Goal: Transaction & Acquisition: Purchase product/service

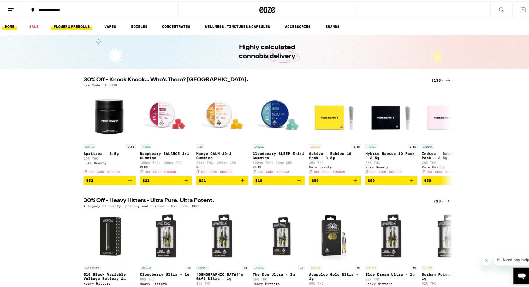
click at [66, 28] on link "FLOWER & PREROLLS" at bounding box center [72, 25] width 42 height 6
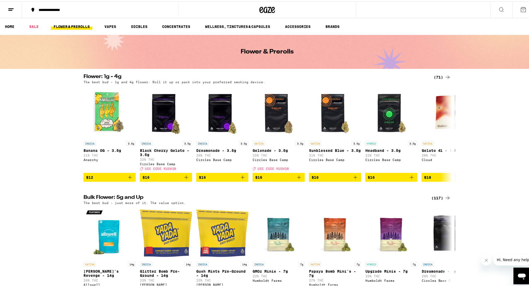
click at [262, 200] on div "(117)" at bounding box center [441, 196] width 19 height 6
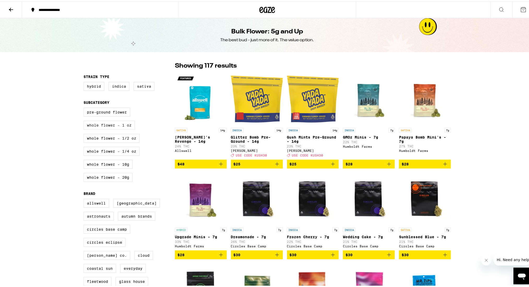
click at [107, 128] on label "Whole Flower - 1 oz" at bounding box center [109, 123] width 51 height 9
click at [85, 107] on input "Whole Flower - 1 oz" at bounding box center [85, 107] width 0 height 0
checkbox input "true"
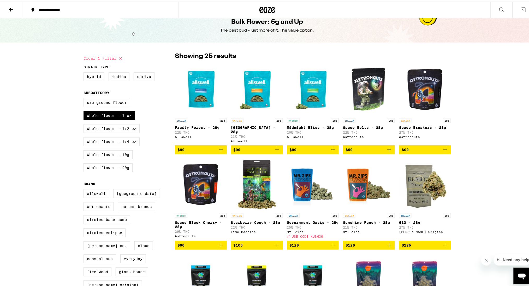
scroll to position [11, 0]
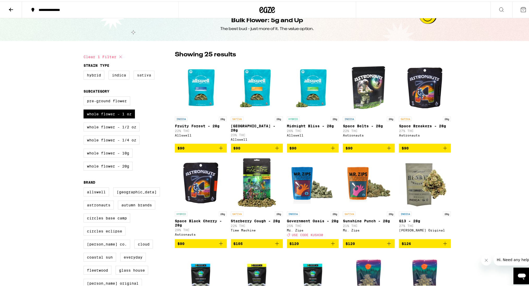
click at [138, 72] on label "Sativa" at bounding box center [144, 73] width 21 height 9
click at [85, 70] on input "Sativa" at bounding box center [85, 70] width 0 height 0
checkbox input "true"
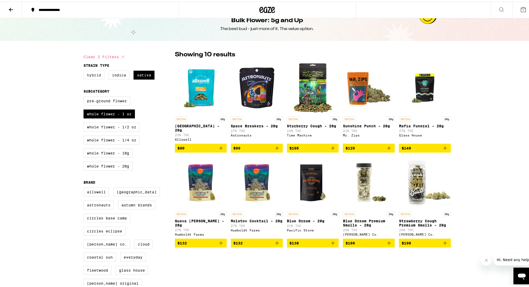
click at [86, 75] on label "Hybrid" at bounding box center [94, 73] width 21 height 9
click at [85, 70] on input "Hybrid" at bounding box center [85, 70] width 0 height 0
checkbox input "true"
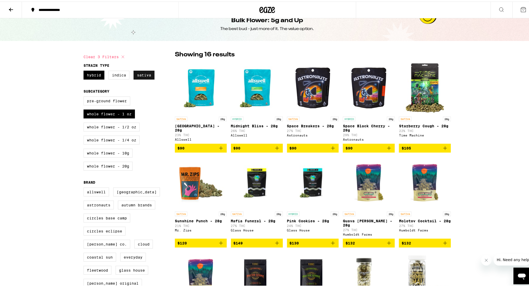
click at [138, 75] on label "Sativa" at bounding box center [144, 73] width 21 height 9
click at [85, 70] on input "Sativa" at bounding box center [85, 70] width 0 height 0
checkbox input "false"
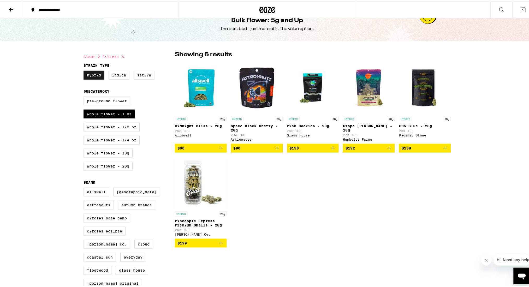
click at [92, 76] on label "Hybrid" at bounding box center [94, 73] width 21 height 9
click at [85, 70] on input "Hybrid" at bounding box center [85, 70] width 0 height 0
checkbox input "false"
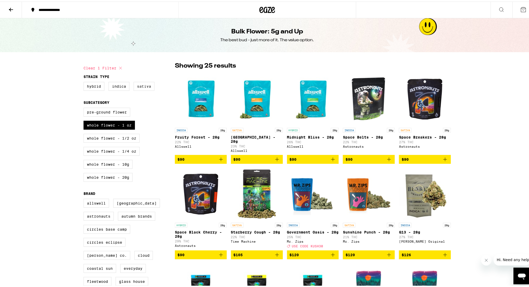
click at [138, 89] on label "Sativa" at bounding box center [144, 84] width 21 height 9
click at [85, 81] on input "Sativa" at bounding box center [85, 81] width 0 height 0
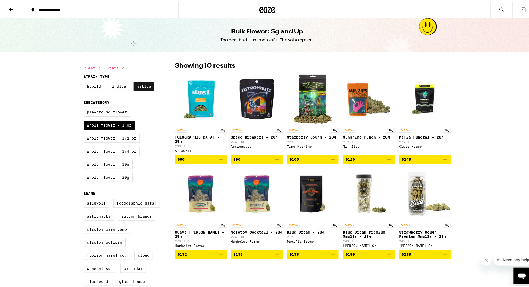
click at [140, 86] on label "Sativa" at bounding box center [144, 84] width 21 height 9
click at [85, 81] on input "Sativa" at bounding box center [85, 81] width 0 height 0
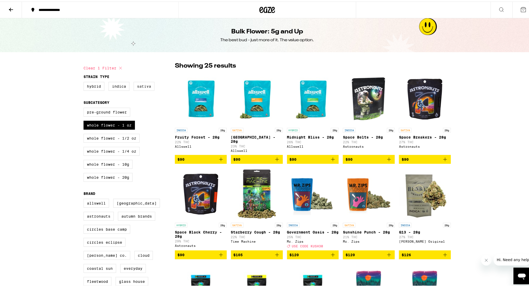
click at [141, 89] on label "Sativa" at bounding box center [144, 84] width 21 height 9
click at [85, 81] on input "Sativa" at bounding box center [85, 81] width 0 height 0
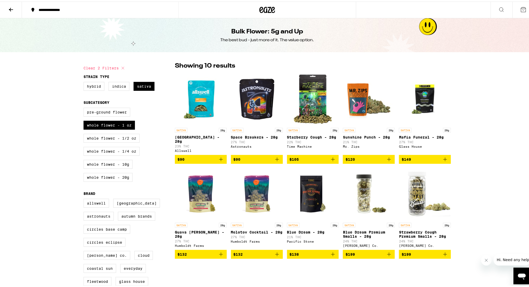
click at [197, 195] on img "Open page for Guava Mintz - 28g from Humboldt Farms" at bounding box center [201, 193] width 52 height 52
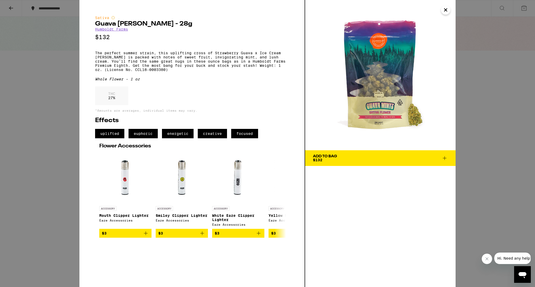
click at [35, 35] on div "Sativa Guava Mintz - 28g Humboldt Farms $132 The perfect summer strain, this up…" at bounding box center [267, 143] width 535 height 287
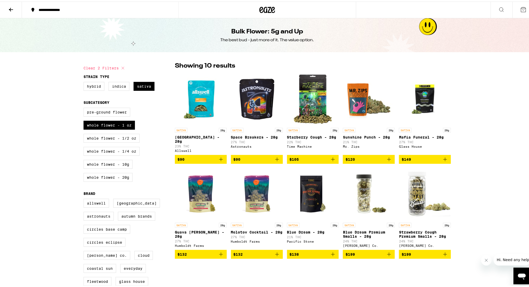
click at [252, 186] on img "Open page for Molotov Cocktail - 28g from Humboldt Farms" at bounding box center [257, 193] width 52 height 52
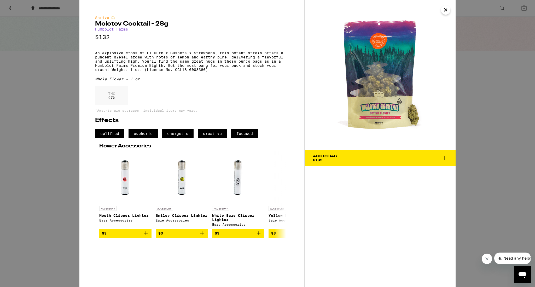
click at [52, 132] on div "Sativa Molotov Cocktail - 28g Humboldt Farms $132 An explosive cross of F1 Durb…" at bounding box center [267, 143] width 535 height 287
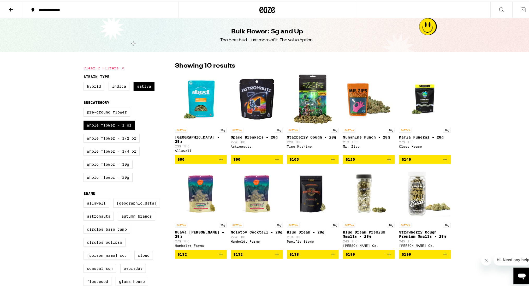
click at [246, 98] on img "Open page for Space Breakers - 28g from Astronauts" at bounding box center [257, 98] width 52 height 52
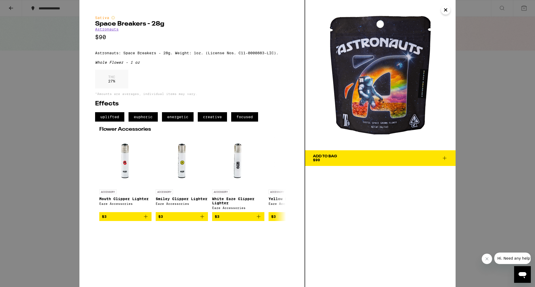
click at [64, 176] on div "Sativa Space Breakers - 28g Astronauts $90 Astronauts: Space Breakers - 28g. We…" at bounding box center [267, 143] width 535 height 287
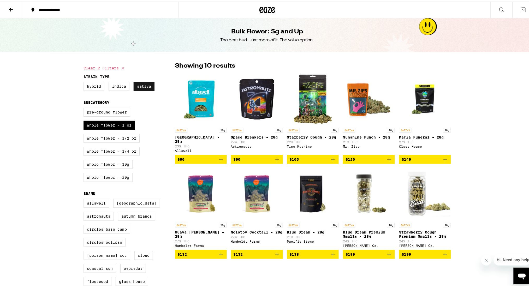
click at [142, 84] on label "Sativa" at bounding box center [144, 84] width 21 height 9
click at [85, 81] on input "Sativa" at bounding box center [85, 81] width 0 height 0
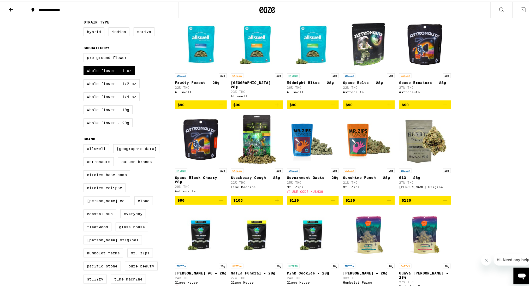
scroll to position [54, 0]
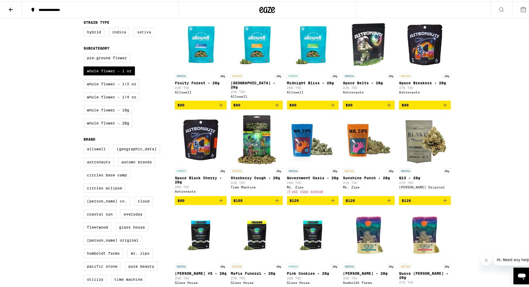
click at [140, 31] on label "Sativa" at bounding box center [144, 30] width 21 height 9
click at [85, 27] on input "Sativa" at bounding box center [85, 27] width 0 height 0
checkbox input "true"
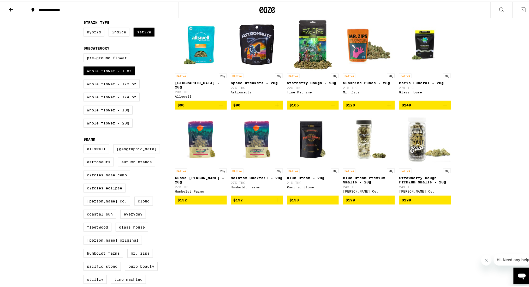
click at [96, 32] on label "Hybrid" at bounding box center [94, 30] width 21 height 9
click at [85, 27] on input "Hybrid" at bounding box center [85, 27] width 0 height 0
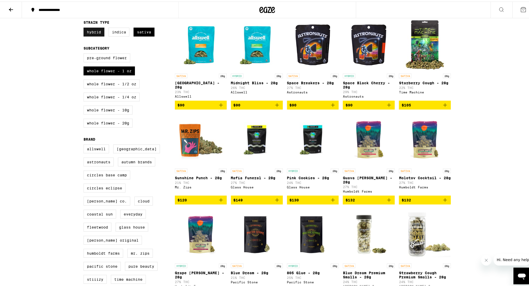
click at [89, 30] on label "Hybrid" at bounding box center [94, 30] width 21 height 9
click at [85, 27] on input "Hybrid" at bounding box center [85, 27] width 0 height 0
checkbox input "false"
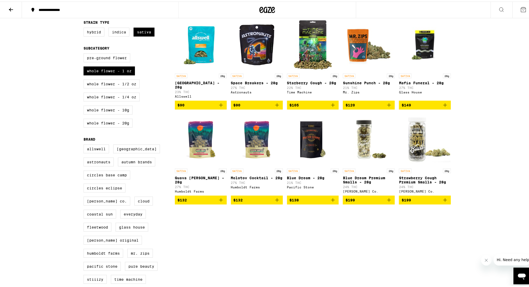
click at [253, 146] on img "Open page for Molotov Cocktail - 28g from Humboldt Farms" at bounding box center [257, 138] width 52 height 52
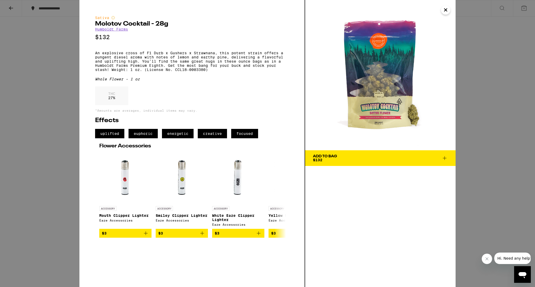
click at [62, 95] on div "Sativa Molotov Cocktail - 28g Humboldt Farms $132 An explosive cross of F1 Durb…" at bounding box center [267, 143] width 535 height 287
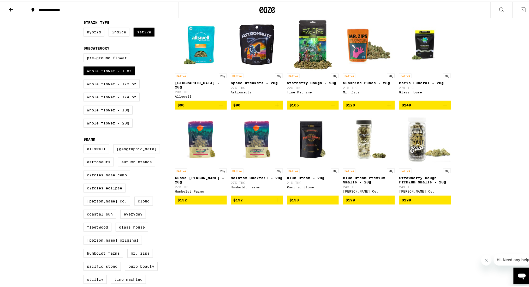
click at [206, 135] on img "Open page for Guava Mintz - 28g from Humboldt Farms" at bounding box center [201, 138] width 52 height 52
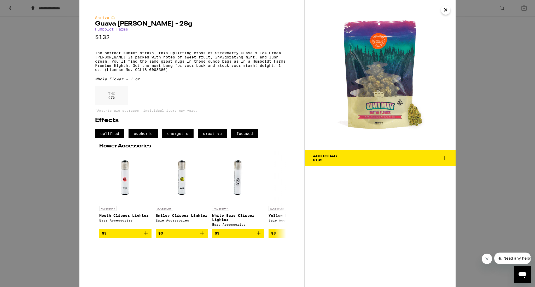
click at [262, 158] on icon at bounding box center [444, 158] width 6 height 6
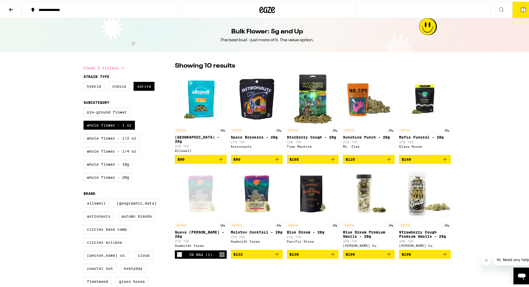
click at [6, 7] on button at bounding box center [11, 8] width 22 height 16
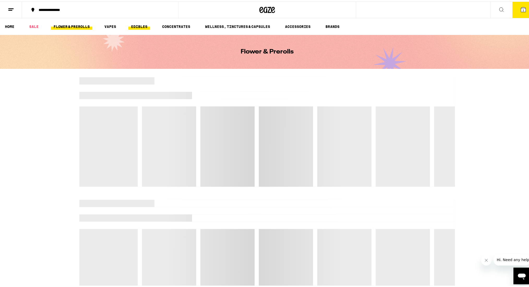
click at [137, 24] on link "EDIBLES" at bounding box center [139, 25] width 22 height 6
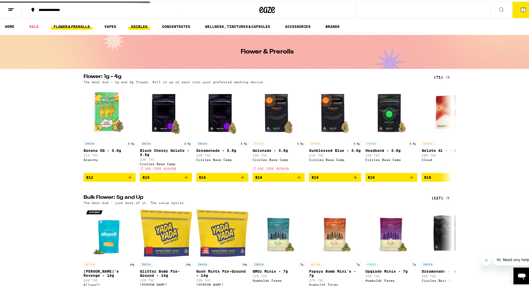
click at [137, 24] on link "EDIBLES" at bounding box center [139, 25] width 22 height 6
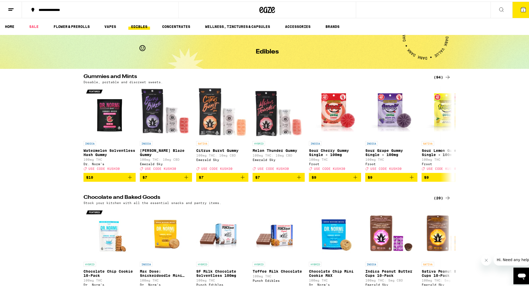
click at [262, 75] on div "(94)" at bounding box center [442, 76] width 17 height 6
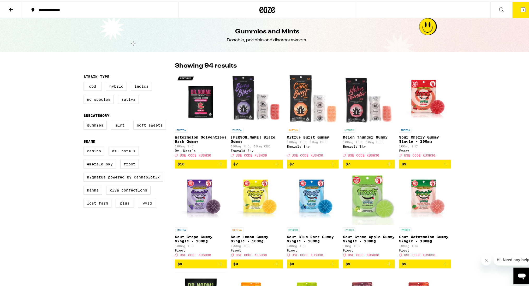
click at [143, 206] on label "WYLD" at bounding box center [147, 201] width 18 height 9
click at [85, 146] on input "WYLD" at bounding box center [85, 146] width 0 height 0
checkbox input "true"
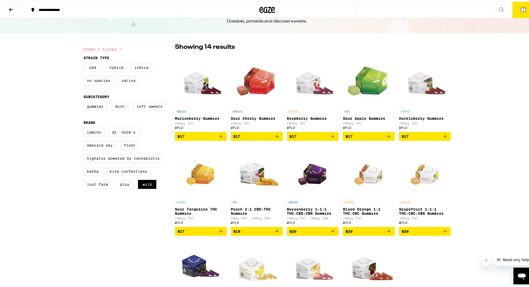
scroll to position [19, 0]
click at [117, 67] on label "Hybrid" at bounding box center [116, 65] width 21 height 9
click at [85, 62] on input "Hybrid" at bounding box center [85, 62] width 0 height 0
checkbox input "true"
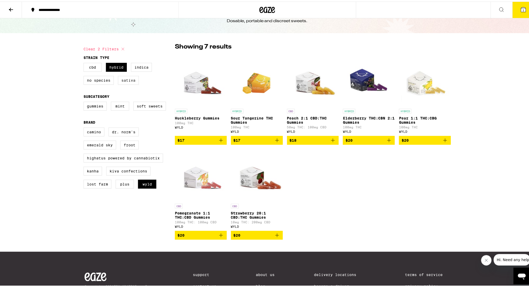
click at [126, 81] on label "Sativa" at bounding box center [128, 78] width 21 height 9
click at [85, 62] on input "Sativa" at bounding box center [85, 62] width 0 height 0
checkbox input "true"
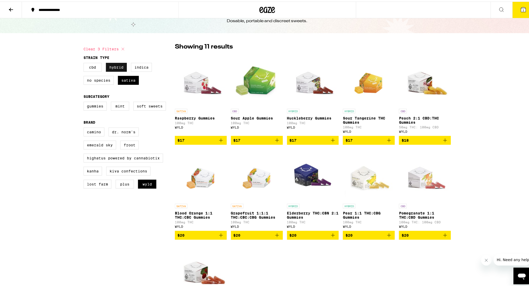
click at [113, 69] on label "Hybrid" at bounding box center [116, 65] width 21 height 9
click at [85, 62] on input "Hybrid" at bounding box center [85, 62] width 0 height 0
checkbox input "false"
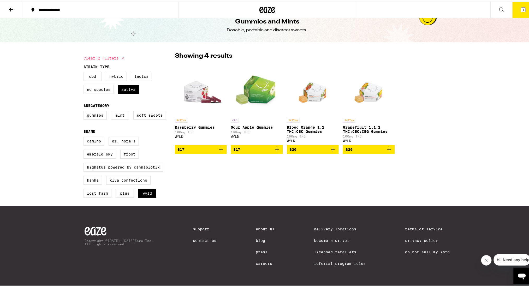
click at [218, 145] on icon "Add to bag" at bounding box center [221, 148] width 6 height 6
click at [220, 145] on icon "Increment" at bounding box center [222, 148] width 5 height 6
click at [11, 8] on icon at bounding box center [11, 8] width 6 height 6
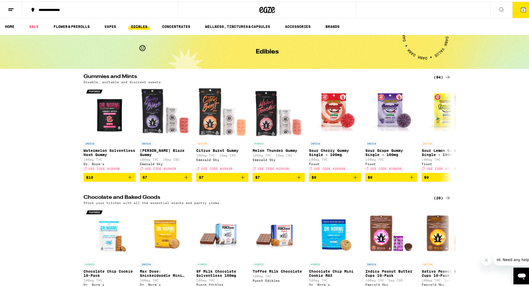
click at [262, 2] on button "5" at bounding box center [524, 8] width 22 height 16
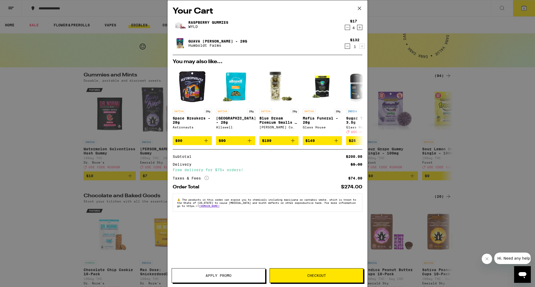
click at [214, 277] on span "Apply Promo" at bounding box center [218, 276] width 26 height 4
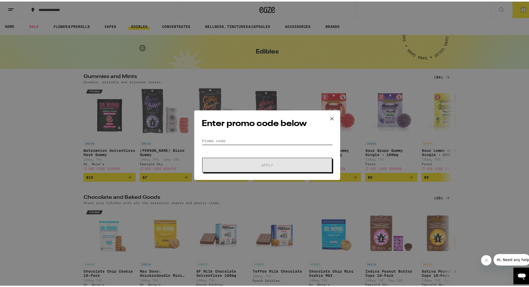
click at [223, 141] on input "Promo Code" at bounding box center [267, 139] width 131 height 8
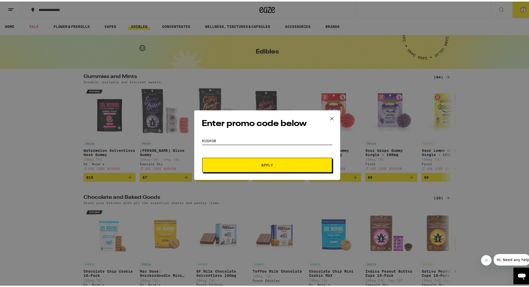
type input "kush30"
click at [262, 163] on span "Apply" at bounding box center [268, 164] width 12 height 4
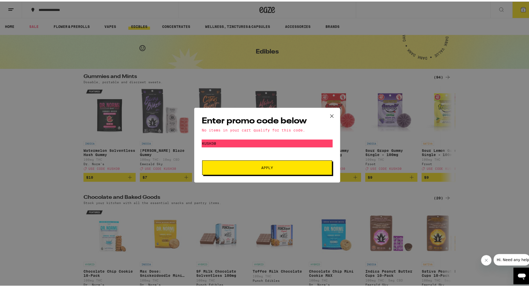
click at [262, 110] on button at bounding box center [332, 115] width 16 height 17
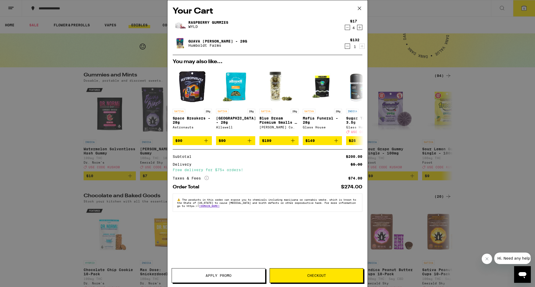
click at [262, 274] on span "Checkout" at bounding box center [316, 276] width 19 height 4
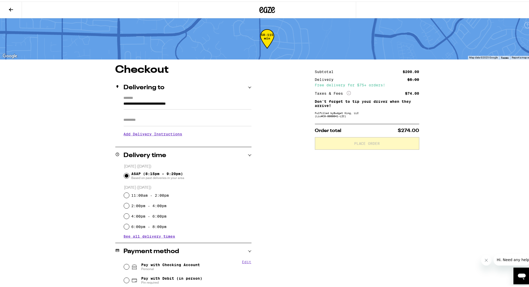
scroll to position [70, 0]
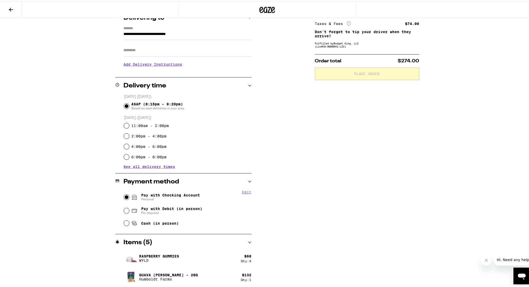
click at [124, 196] on input "Pay with Checking Account Personal" at bounding box center [126, 195] width 5 height 5
radio input "true"
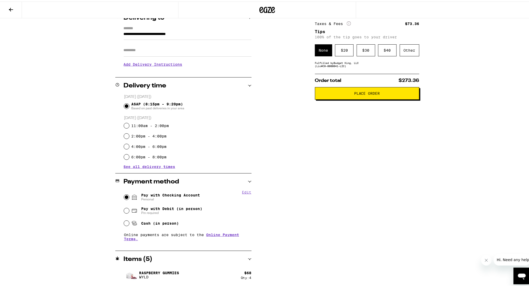
click at [262, 92] on span "Place Order" at bounding box center [367, 92] width 26 height 4
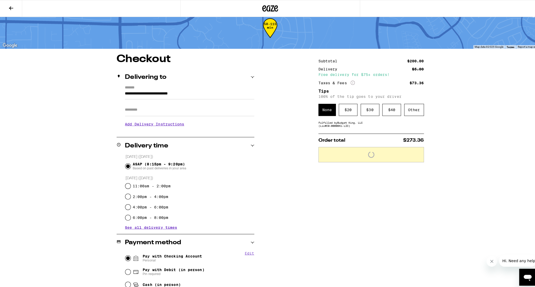
scroll to position [0, 0]
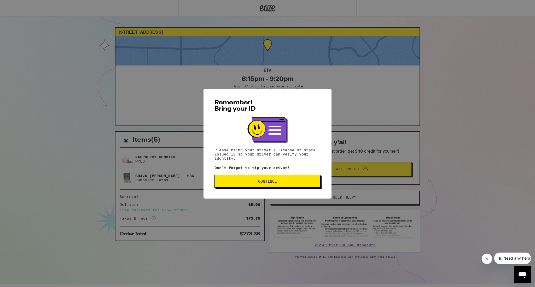
click at [262, 182] on span "Continue" at bounding box center [267, 182] width 97 height 4
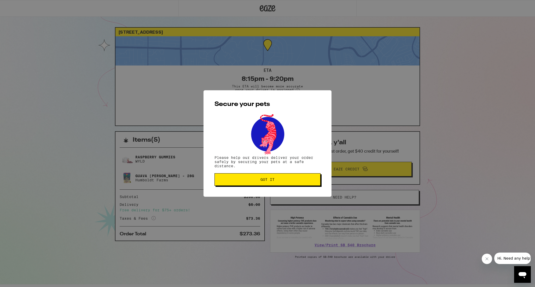
click at [262, 181] on span "Got it" at bounding box center [267, 180] width 97 height 4
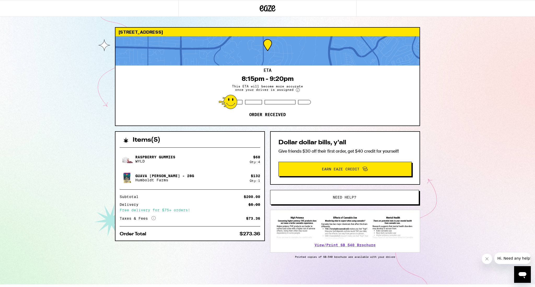
click at [62, 72] on div "9417 Buffalo Ave Orangevale 95662 ETA 8:15pm - 9:20pm This ETA will become more…" at bounding box center [267, 142] width 535 height 285
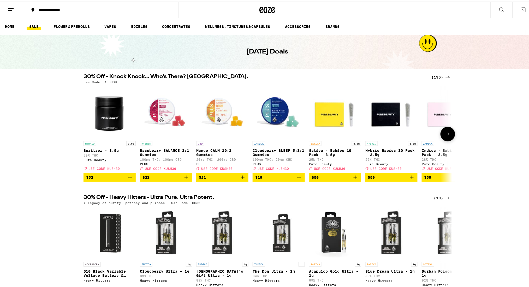
click at [445, 136] on icon at bounding box center [448, 132] width 6 height 6
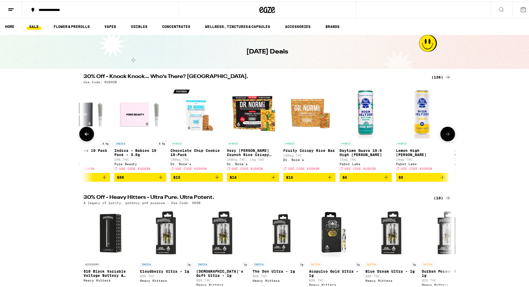
scroll to position [0, 311]
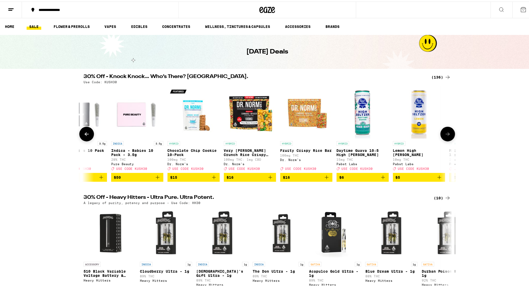
click at [445, 136] on icon at bounding box center [448, 132] width 6 height 6
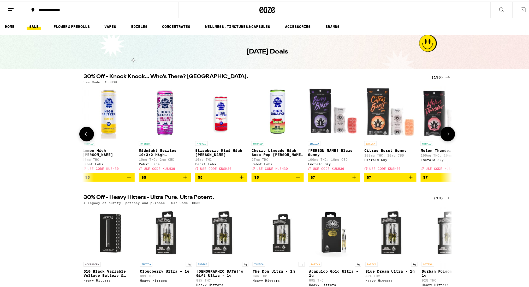
click at [445, 136] on icon at bounding box center [448, 132] width 6 height 6
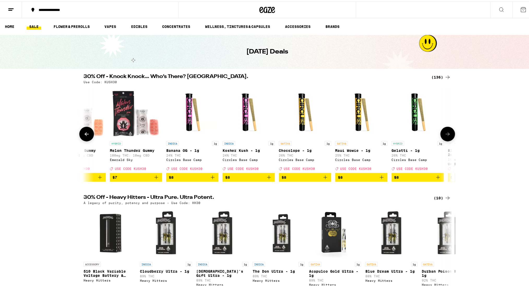
click at [445, 136] on icon at bounding box center [448, 132] width 6 height 6
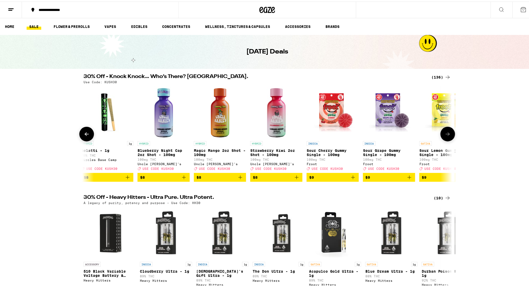
click at [445, 136] on icon at bounding box center [448, 132] width 6 height 6
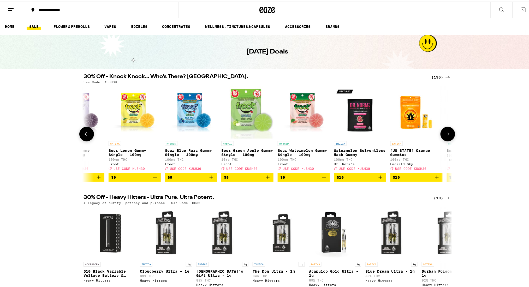
click at [445, 136] on icon at bounding box center [448, 132] width 6 height 6
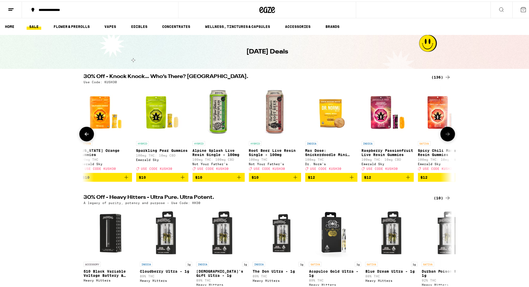
click at [445, 136] on icon at bounding box center [448, 132] width 6 height 6
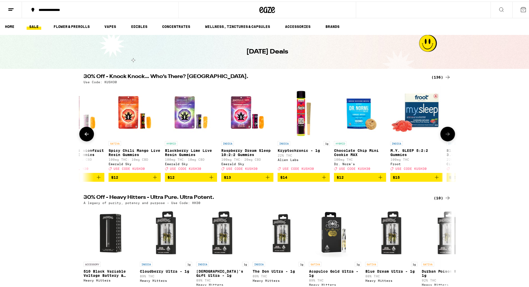
scroll to position [0, 2175]
